Goal: Book appointment/travel/reservation

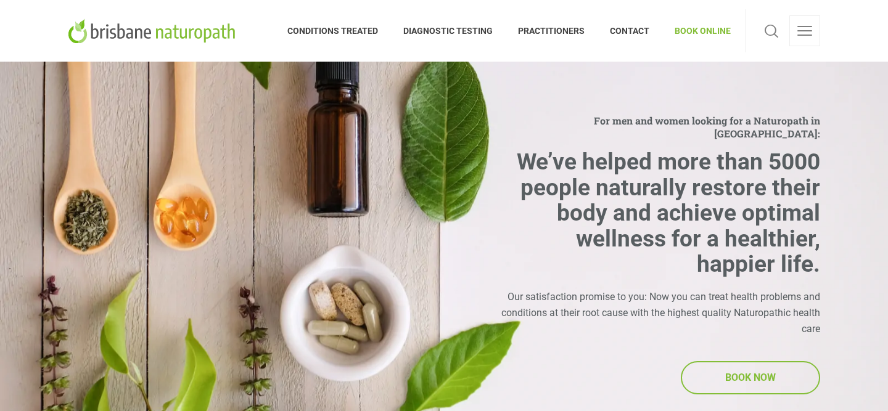
click at [753, 381] on span "BOOK NOW" at bounding box center [750, 378] width 137 height 31
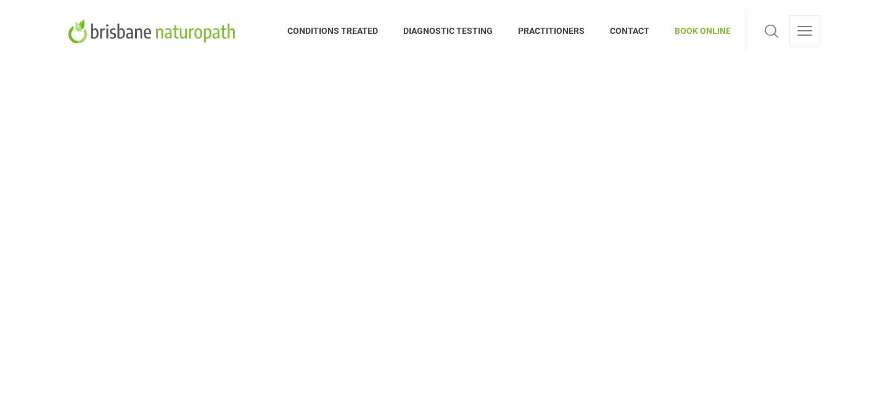
click at [679, 28] on span "BOOK ONLINE" at bounding box center [697, 31] width 68 height 20
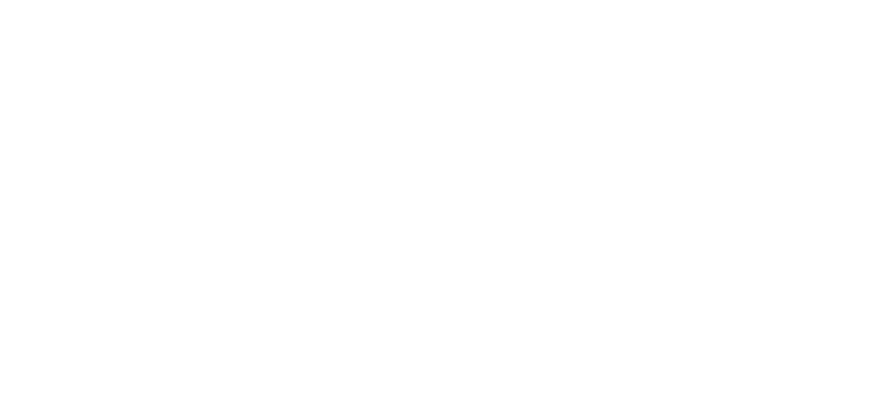
scroll to position [80, 0]
